Goal: Task Accomplishment & Management: Complete application form

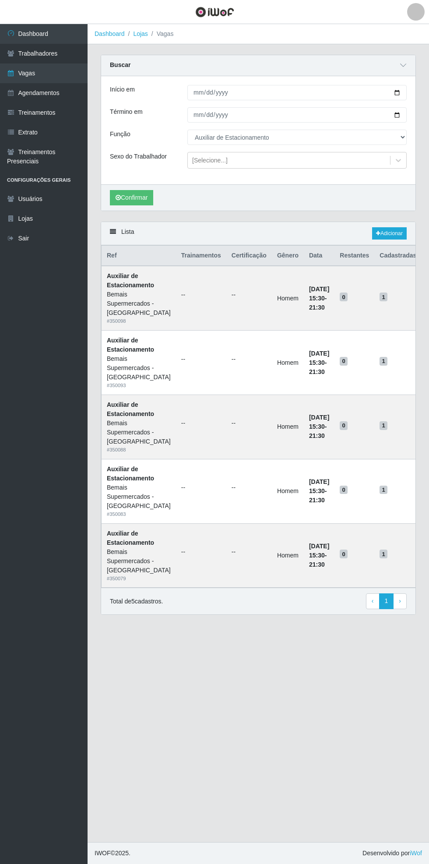
select select "4"
click at [74, 73] on link "Vagas" at bounding box center [44, 73] width 88 height 20
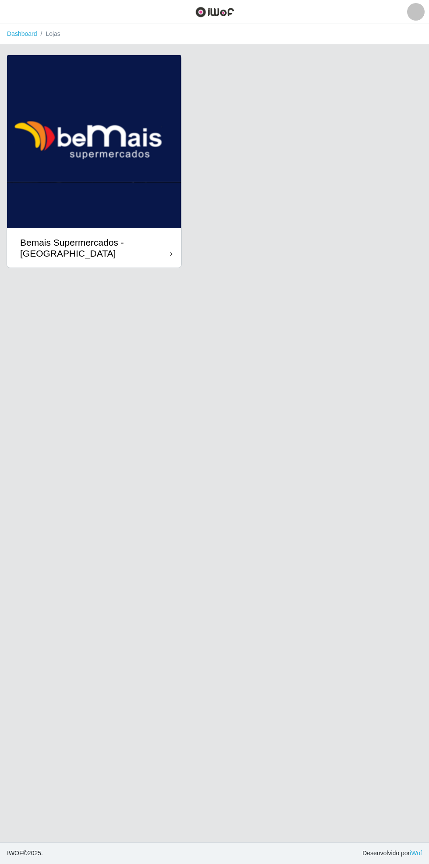
click at [166, 253] on div "Bemais Supermercados - [GEOGRAPHIC_DATA]" at bounding box center [95, 248] width 150 height 22
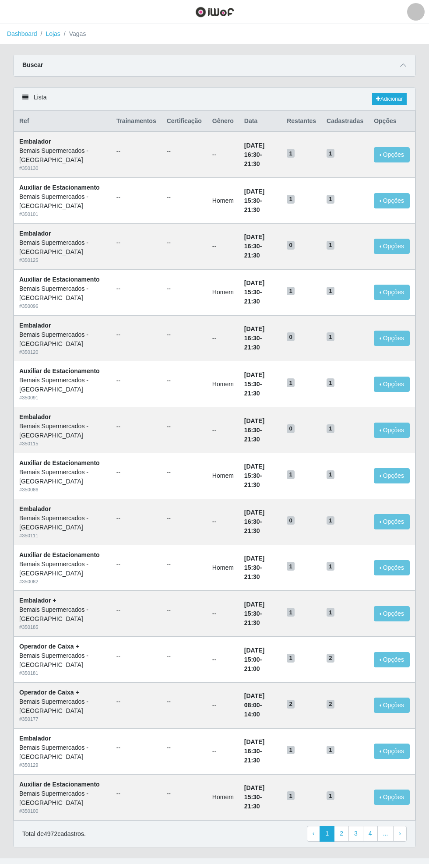
click at [419, 60] on div "Carregando... Buscar Início em Término em Função [Selecione...] ASG ASG + ASG +…" at bounding box center [215, 71] width 416 height 32
click at [401, 60] on span at bounding box center [403, 65] width 11 height 10
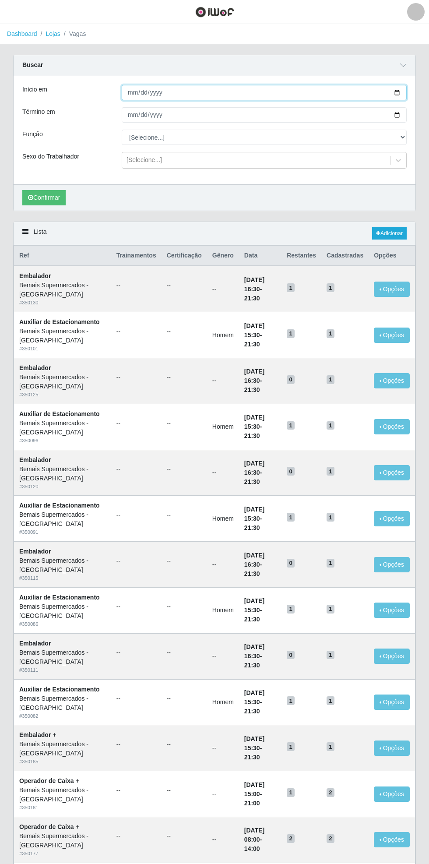
click at [405, 91] on input "Início em" at bounding box center [264, 92] width 285 height 15
type input "[DATE]"
click at [423, 113] on div "Carregando... Buscar Início em [DATE] Término em Função [Selecione...] ASG ASG …" at bounding box center [214, 524] width 429 height 938
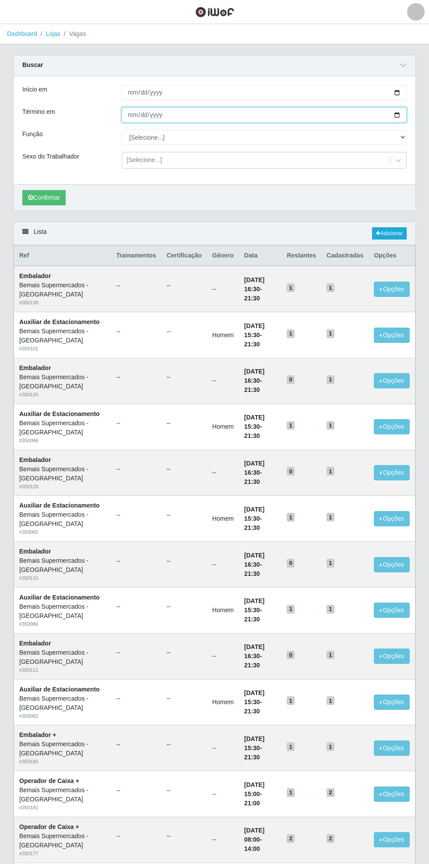
click at [405, 113] on input "Término em" at bounding box center [264, 114] width 285 height 15
type input "[DATE]"
click at [404, 142] on select "[Selecione...] ASG ASG + ASG ++ Auxiliar de Estacionamento Auxiliar de Estacion…" at bounding box center [264, 137] width 285 height 15
select select "22"
click at [122, 130] on select "[Selecione...] ASG ASG + ASG ++ Auxiliar de Estacionamento Auxiliar de Estacion…" at bounding box center [264, 137] width 285 height 15
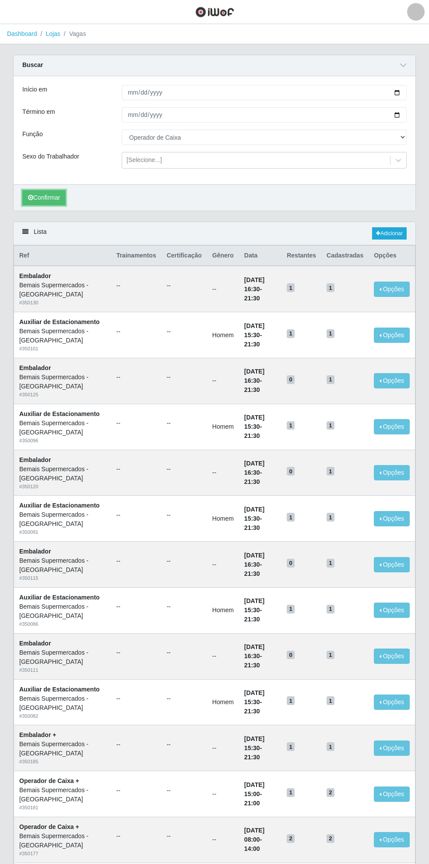
click at [50, 196] on button "Confirmar" at bounding box center [43, 197] width 43 height 15
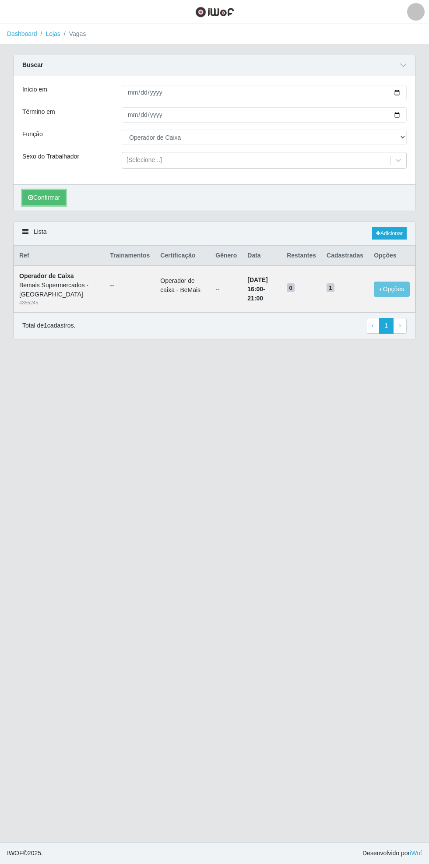
click at [43, 194] on button "Confirmar" at bounding box center [43, 197] width 43 height 15
click at [394, 286] on button "Opções" at bounding box center [392, 289] width 36 height 15
click at [342, 299] on div "Deletar" at bounding box center [338, 300] width 52 height 9
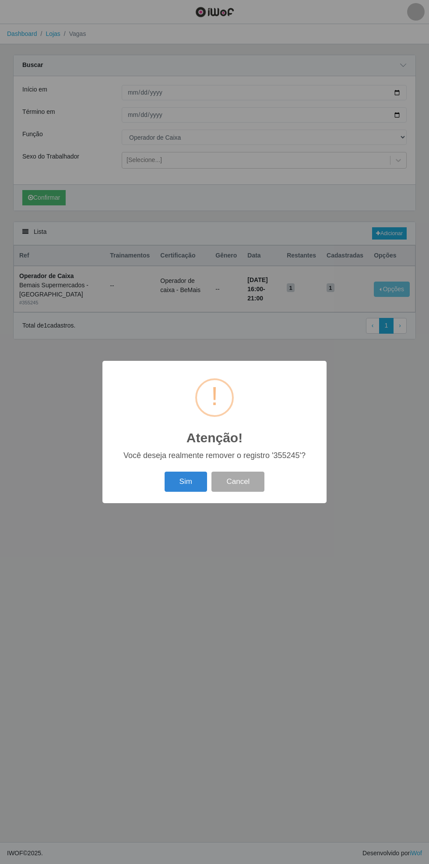
click at [180, 488] on button "Sim" at bounding box center [186, 482] width 42 height 21
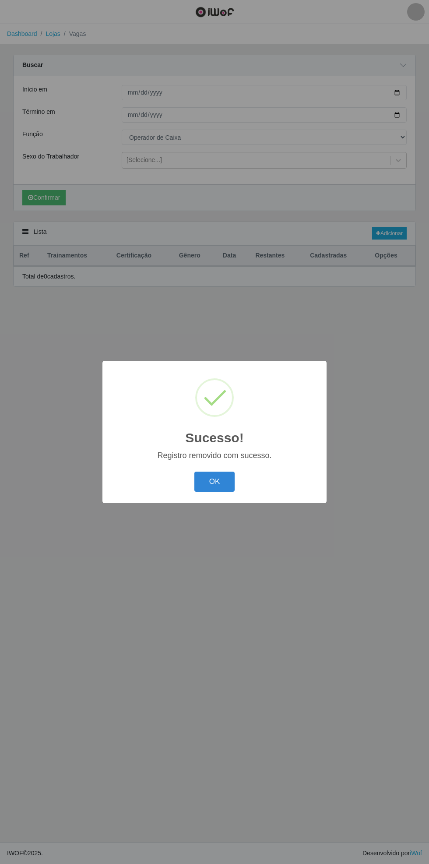
click at [215, 482] on button "OK" at bounding box center [214, 482] width 41 height 21
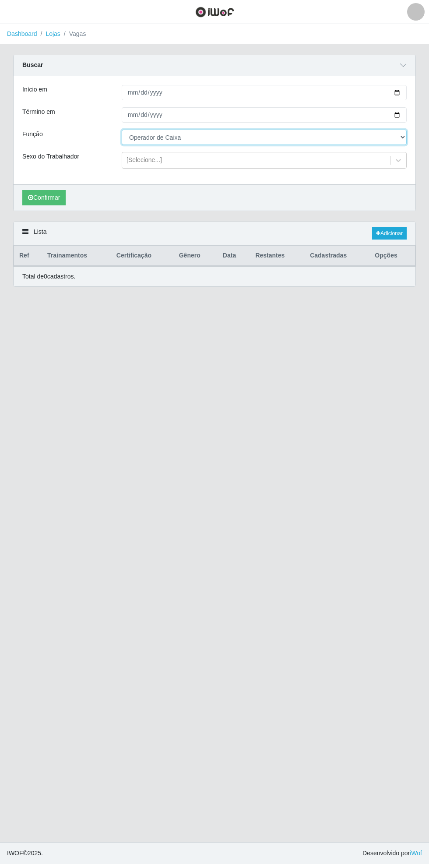
click at [402, 137] on select "[Selecione...] ASG ASG + ASG ++ Auxiliar de Estacionamento Auxiliar de Estacion…" at bounding box center [264, 137] width 285 height 15
click at [122, 130] on select "[Selecione...] ASG ASG + ASG ++ Auxiliar de Estacionamento Auxiliar de Estacion…" at bounding box center [264, 137] width 285 height 15
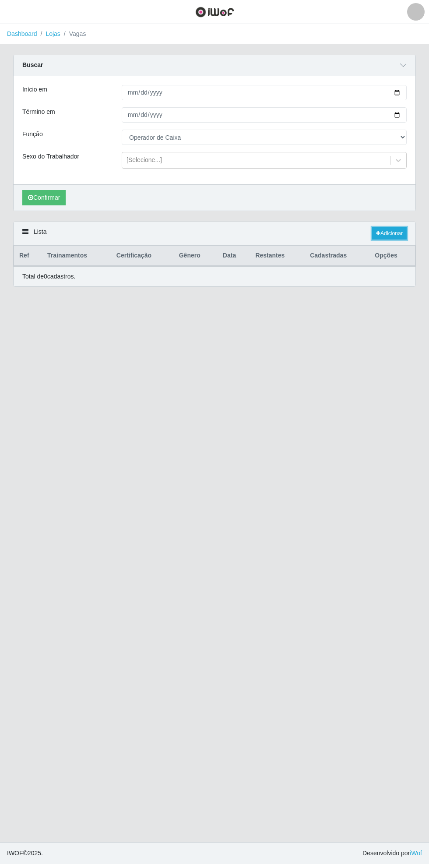
click at [391, 232] on link "Adicionar" at bounding box center [389, 233] width 35 height 12
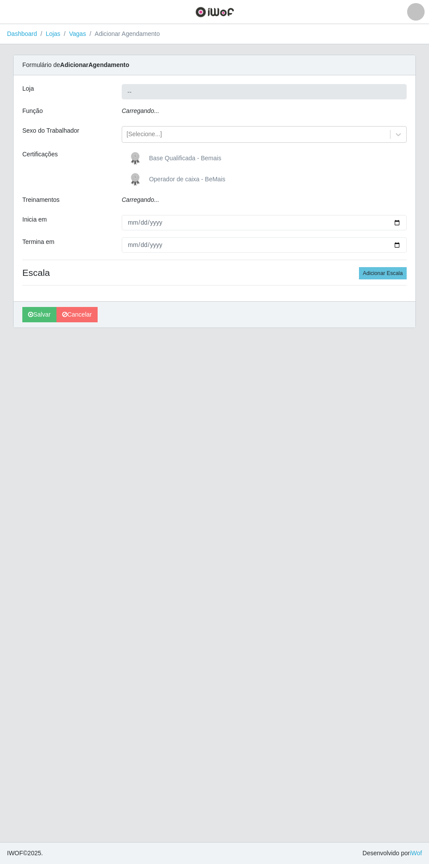
type input "Bemais Supermercados - [GEOGRAPHIC_DATA]"
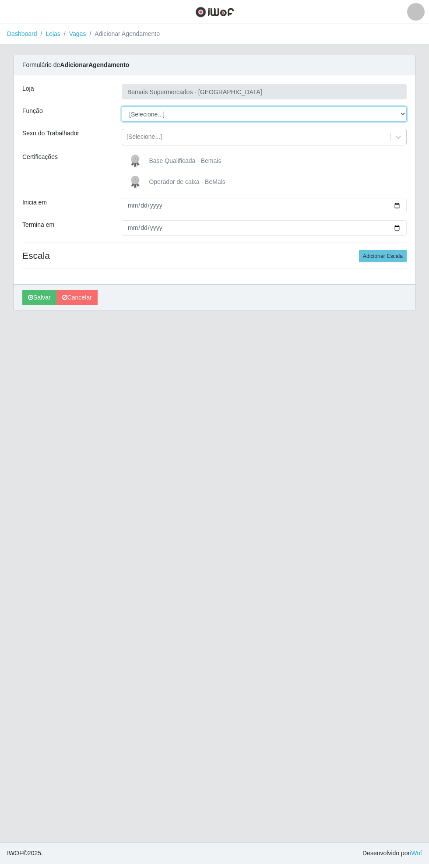
click at [405, 113] on select "[Selecione...] ASG ASG + ASG ++ Auxiliar de Estacionamento Auxiliar de Estacion…" at bounding box center [264, 113] width 285 height 15
select select "72"
click at [122, 106] on select "[Selecione...] ASG ASG + ASG ++ Auxiliar de Estacionamento Auxiliar de Estacion…" at bounding box center [264, 113] width 285 height 15
click at [403, 205] on input "Inicia em" at bounding box center [264, 205] width 285 height 15
type input "[DATE]"
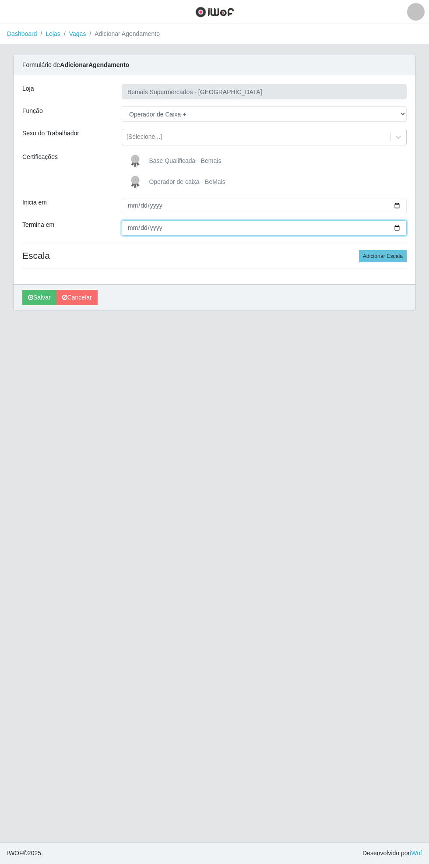
click at [404, 228] on input "Termina em" at bounding box center [264, 227] width 285 height 15
type input "[DATE]"
click at [161, 178] on span "Operador de caixa - BeMais" at bounding box center [187, 181] width 76 height 7
click at [0, 0] on input "Operador de caixa - BeMais" at bounding box center [0, 0] width 0 height 0
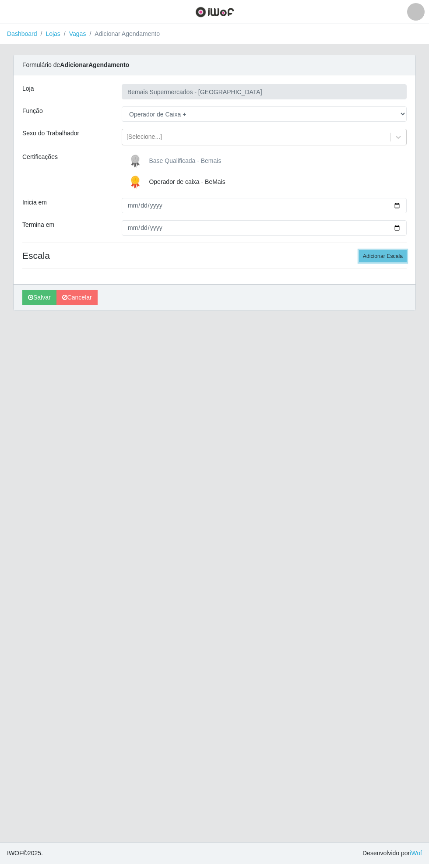
click at [398, 254] on button "Adicionar Escala" at bounding box center [383, 256] width 48 height 12
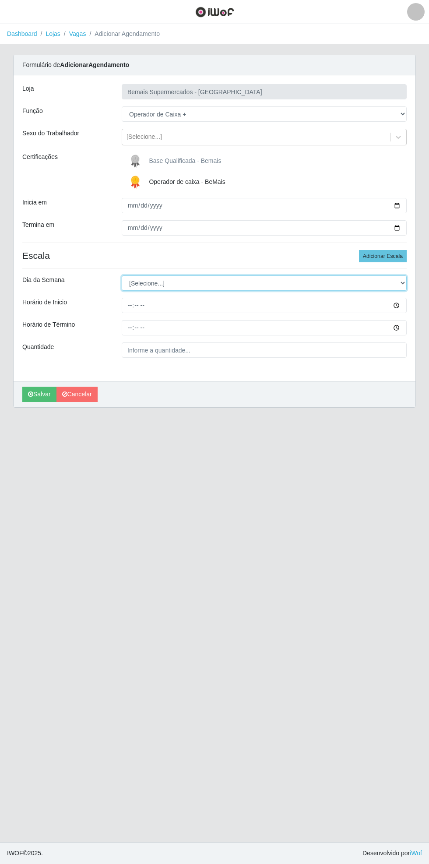
click at [402, 282] on select "[Selecione...] Segunda Terça Quarta Quinta Sexta Sábado Domingo" at bounding box center [264, 282] width 285 height 15
select select "6"
click at [122, 275] on select "[Selecione...] Segunda Terça Quarta Quinta Sexta Sábado Domingo" at bounding box center [264, 282] width 285 height 15
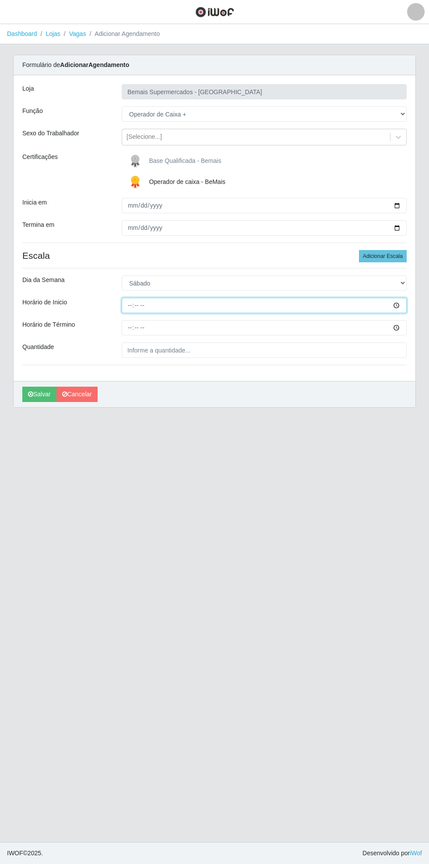
click at [405, 308] on input "Horário de Inicio" at bounding box center [264, 305] width 285 height 15
type input "16:00"
click at [399, 330] on input "Horário de Término" at bounding box center [264, 327] width 285 height 15
type input "21:00"
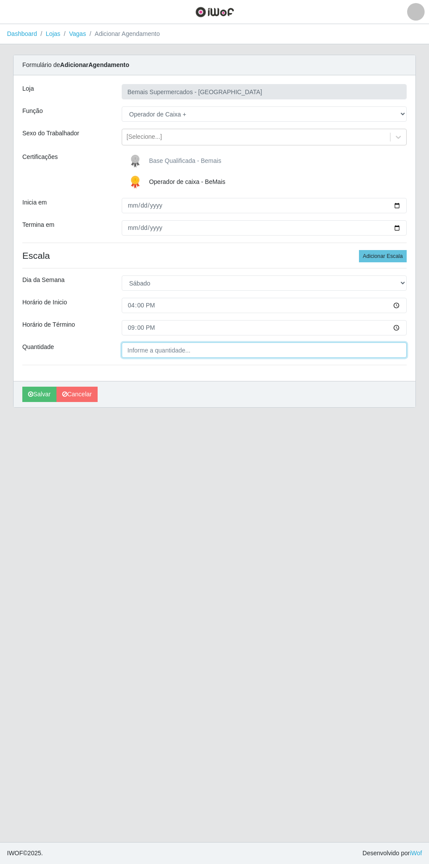
click at [180, 349] on input "Quantidade" at bounding box center [264, 349] width 285 height 15
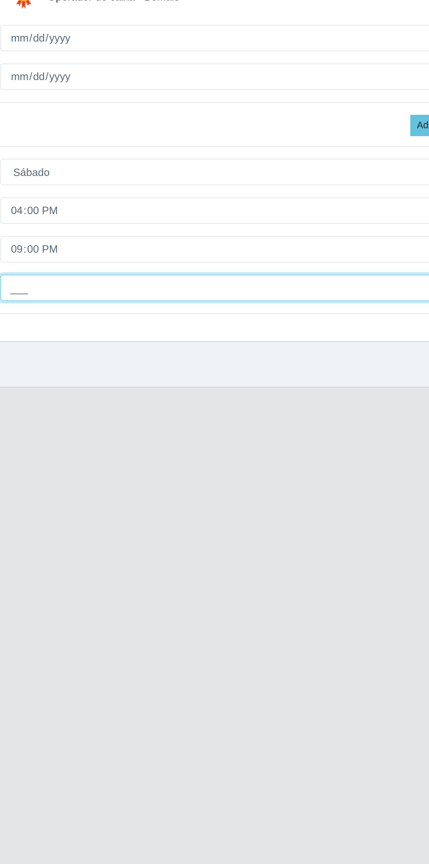
type input "1__"
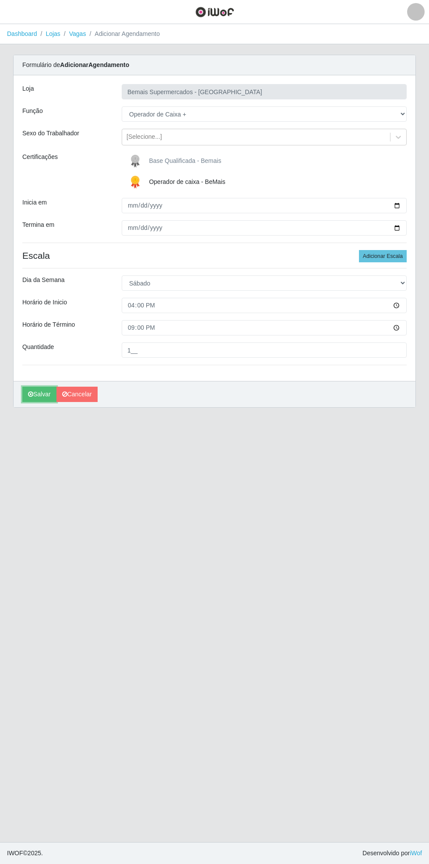
click at [34, 397] on button "Salvar" at bounding box center [39, 394] width 34 height 15
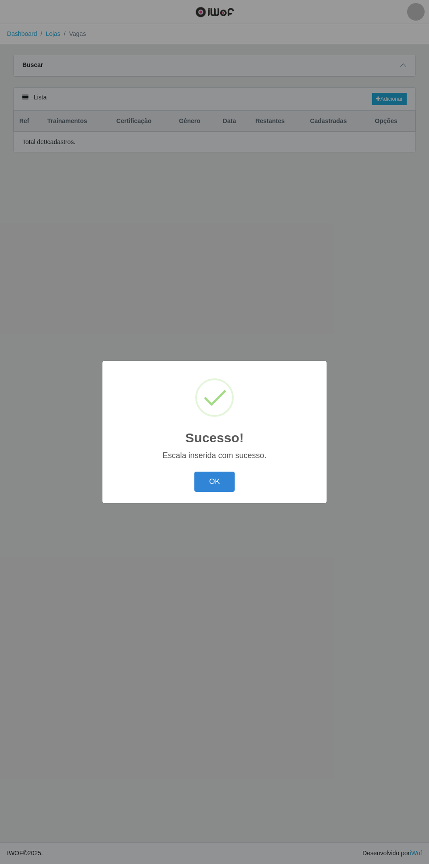
click at [418, 61] on div "Sucesso! × Escala inserida com sucesso. OK Cancel" at bounding box center [214, 432] width 429 height 864
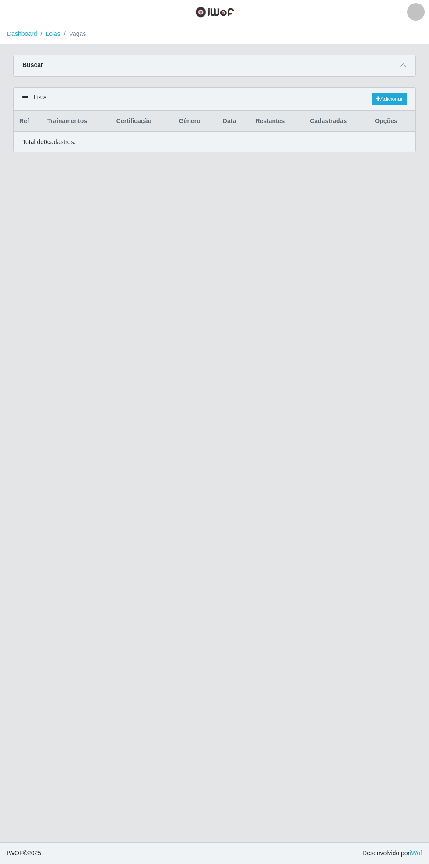
click at [407, 65] on span at bounding box center [403, 65] width 11 height 10
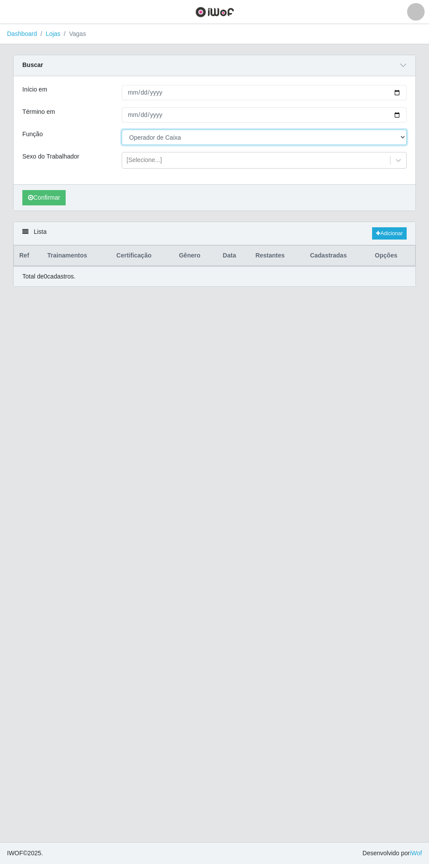
click at [403, 137] on select "[Selecione...] ASG ASG + ASG ++ Auxiliar de Estacionamento Auxiliar de Estacion…" at bounding box center [264, 137] width 285 height 15
select select "72"
click at [122, 130] on select "[Selecione...] ASG ASG + ASG ++ Auxiliar de Estacionamento Auxiliar de Estacion…" at bounding box center [264, 137] width 285 height 15
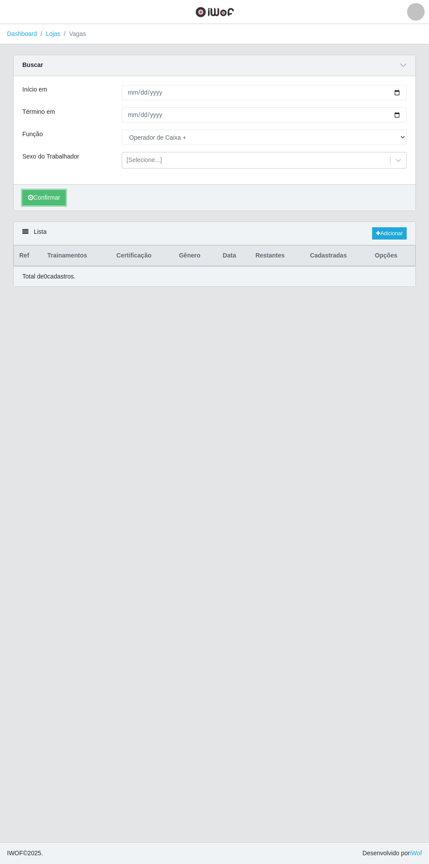
click at [42, 197] on button "Confirmar" at bounding box center [43, 197] width 43 height 15
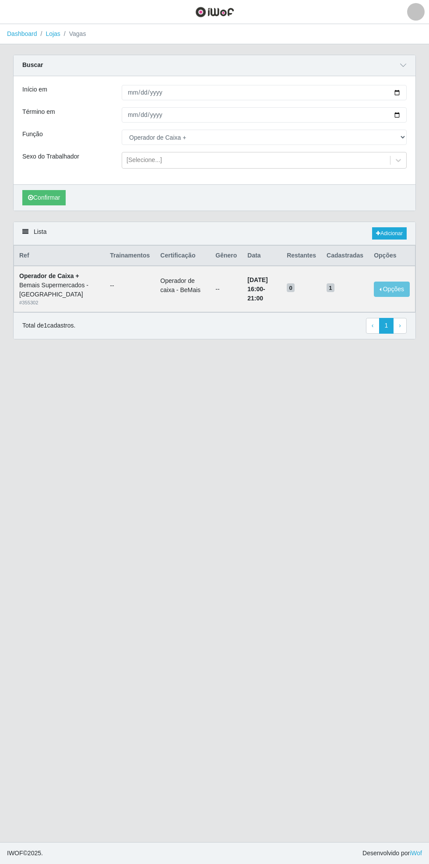
click at [419, 92] on div "Carregando... Buscar Início em [DATE] Término em [DATE] Função [Selecione...] A…" at bounding box center [215, 138] width 416 height 167
click at [16, 16] on span "button" at bounding box center [10, 12] width 11 height 10
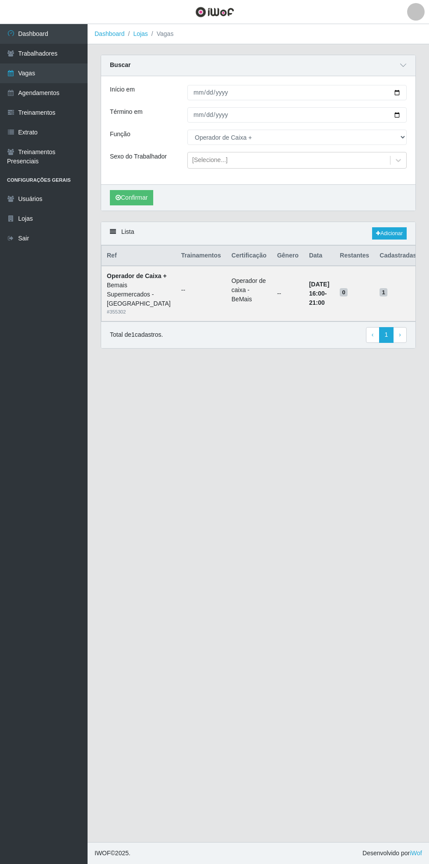
click at [67, 90] on link "Agendamentos" at bounding box center [44, 93] width 88 height 20
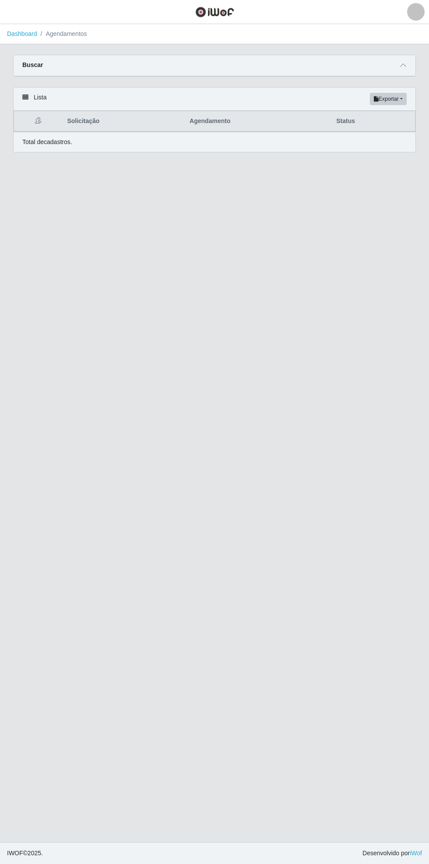
click at [401, 67] on icon at bounding box center [403, 65] width 6 height 6
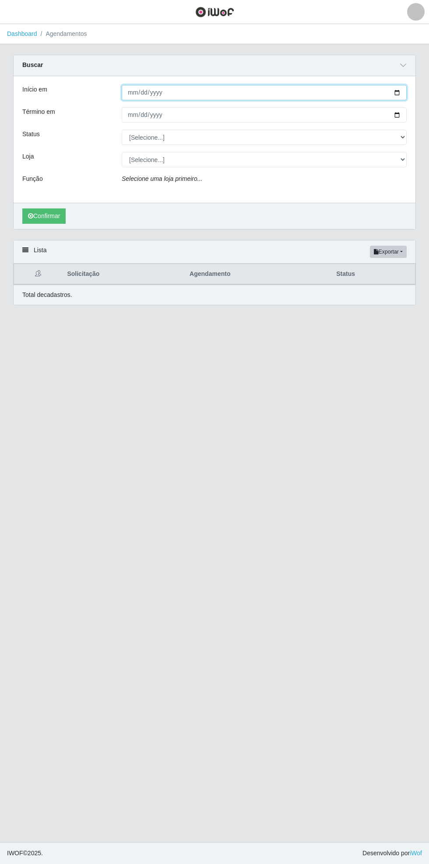
click at [403, 92] on input "Início em" at bounding box center [264, 92] width 285 height 15
type input "[DATE]"
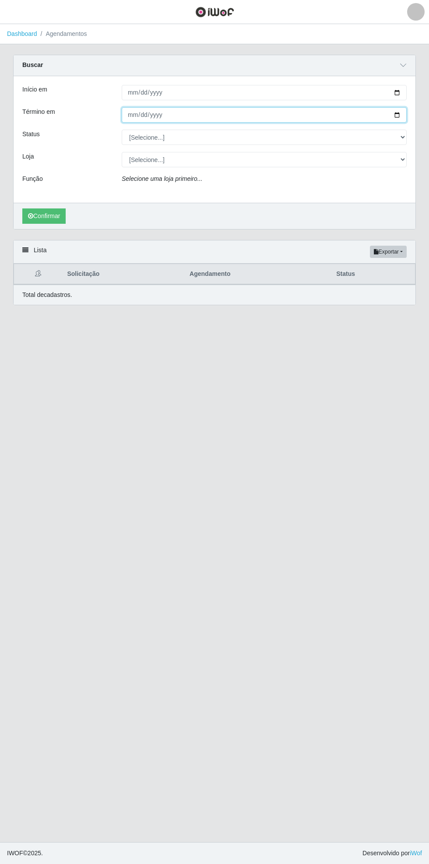
click at [402, 115] on input "Término em" at bounding box center [264, 114] width 285 height 15
type input "[DATE]"
click at [417, 91] on div "Carregando... Buscar Início em [DATE] Término em [DATE] Status [Selecione...] A…" at bounding box center [215, 147] width 416 height 185
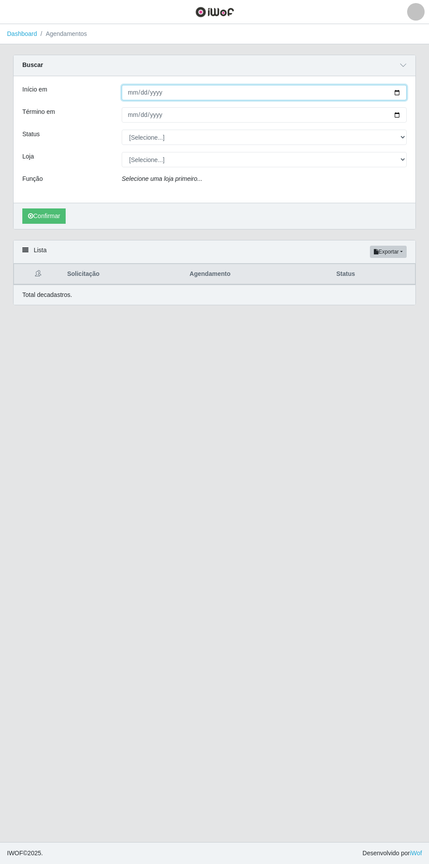
click at [402, 92] on input "[DATE]" at bounding box center [264, 92] width 285 height 15
type input "[DATE]"
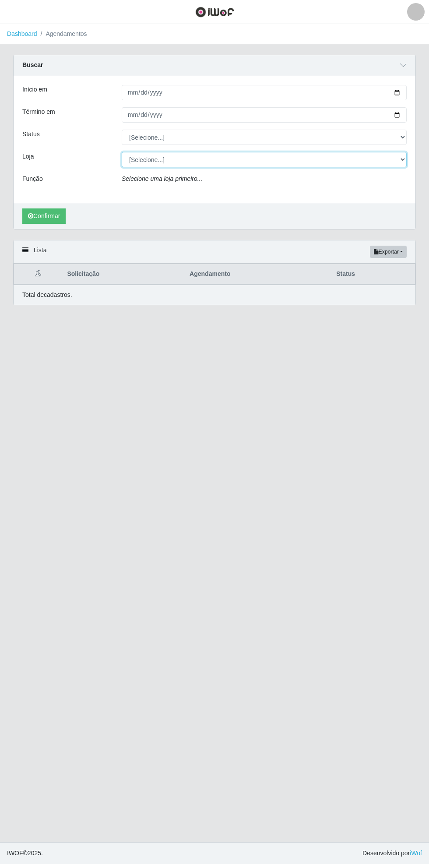
click at [405, 166] on select "[Selecione...] Bemais Supermercados - [GEOGRAPHIC_DATA]" at bounding box center [264, 159] width 285 height 15
select select "250"
click at [122, 152] on select "[Selecione...] Bemais Supermercados - [GEOGRAPHIC_DATA]" at bounding box center [264, 159] width 285 height 15
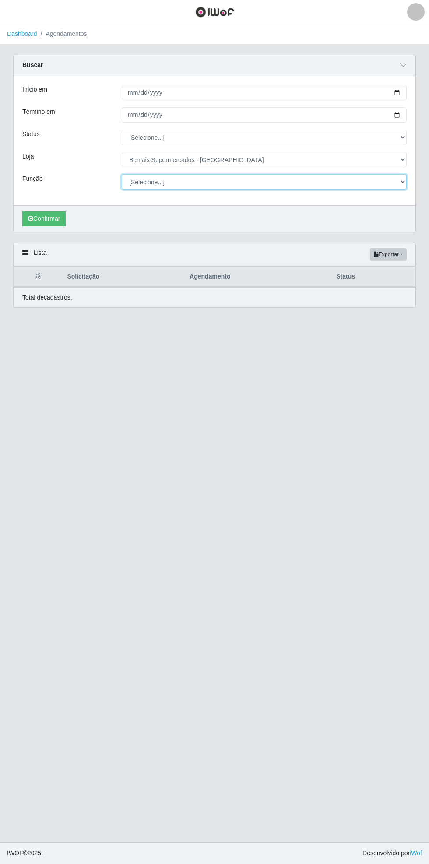
click at [403, 181] on select "[Selecione...] ASG ASG + ASG ++ Auxiliar de Estacionamento Auxiliar de Estacion…" at bounding box center [264, 181] width 285 height 15
select select "72"
click at [122, 174] on select "[Selecione...] ASG ASG + ASG ++ Auxiliar de Estacionamento Auxiliar de Estacion…" at bounding box center [264, 181] width 285 height 15
click at [44, 219] on button "Confirmar" at bounding box center [43, 218] width 43 height 15
click at [30, 218] on icon "submit" at bounding box center [30, 218] width 5 height 6
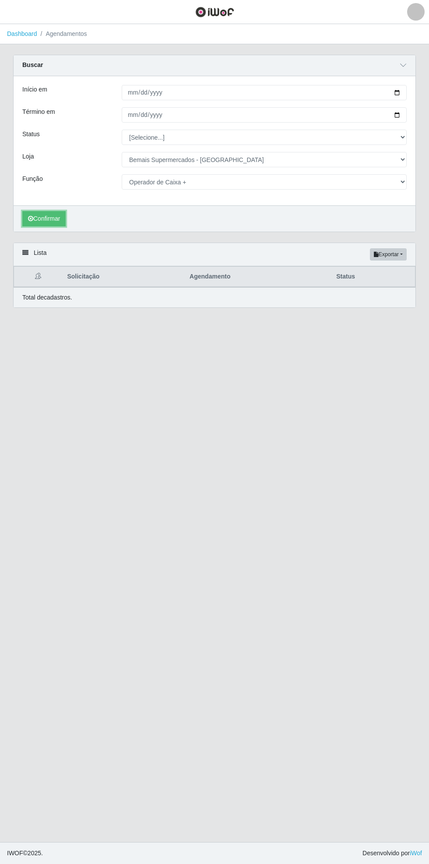
click at [30, 218] on icon "submit" at bounding box center [30, 218] width 5 height 6
click at [34, 217] on button "Confirmar" at bounding box center [43, 218] width 43 height 15
click at [41, 222] on button "Confirmar" at bounding box center [43, 218] width 43 height 15
click at [40, 222] on button "Confirmar" at bounding box center [43, 218] width 43 height 15
